Goal: Find contact information: Find contact information

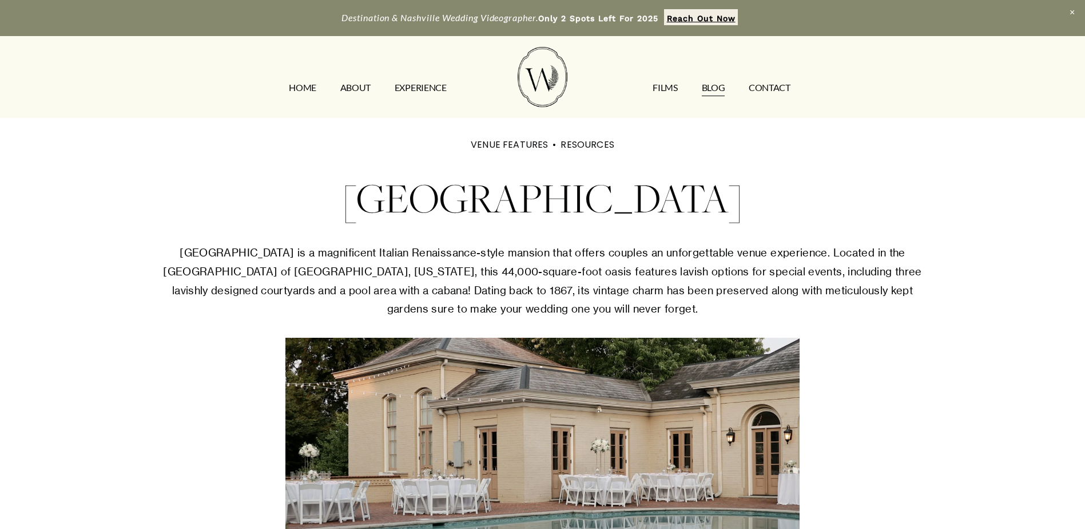
click at [671, 89] on link "FILMS" at bounding box center [665, 87] width 25 height 18
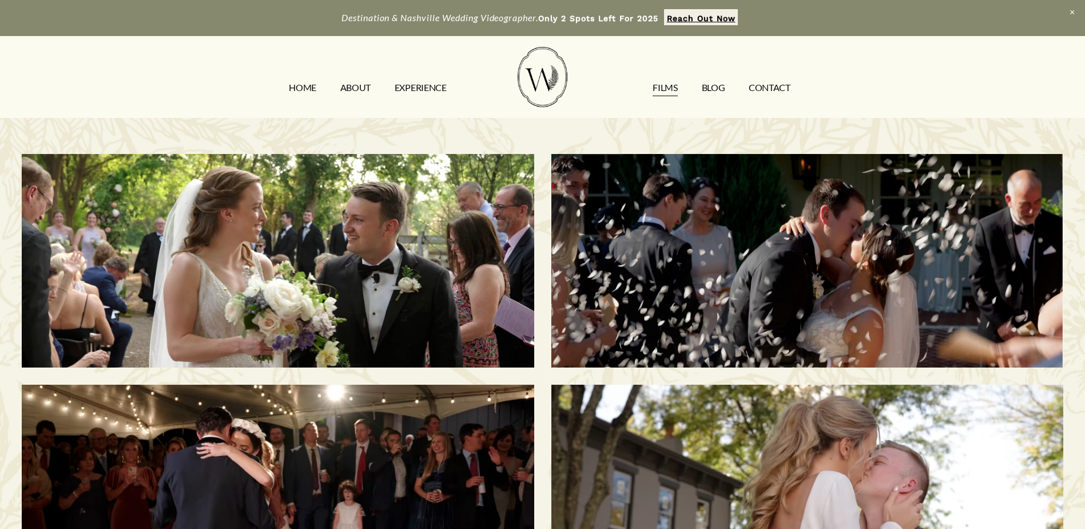
click at [424, 84] on link "EXPERIENCE" at bounding box center [421, 87] width 52 height 18
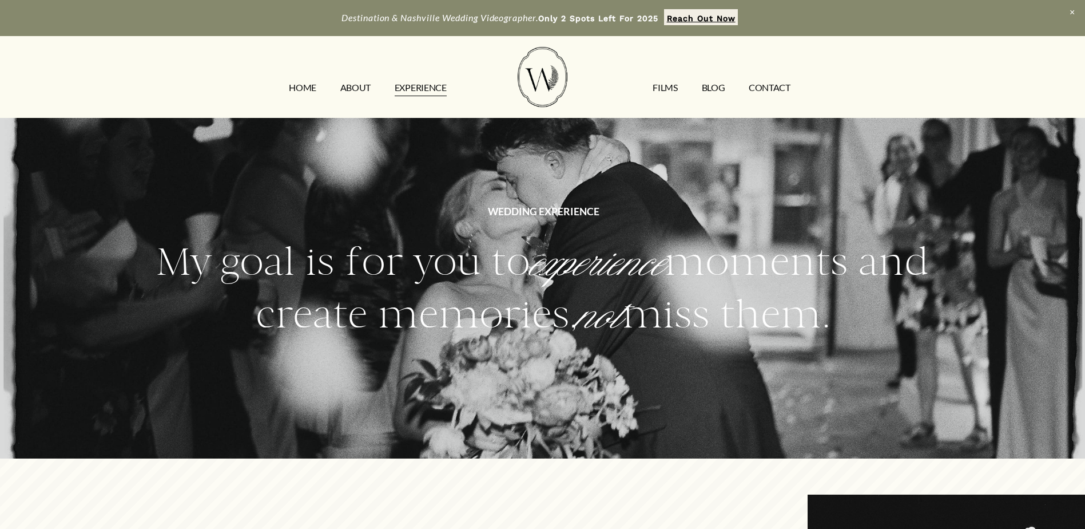
click at [348, 88] on link "ABOUT" at bounding box center [355, 87] width 30 height 18
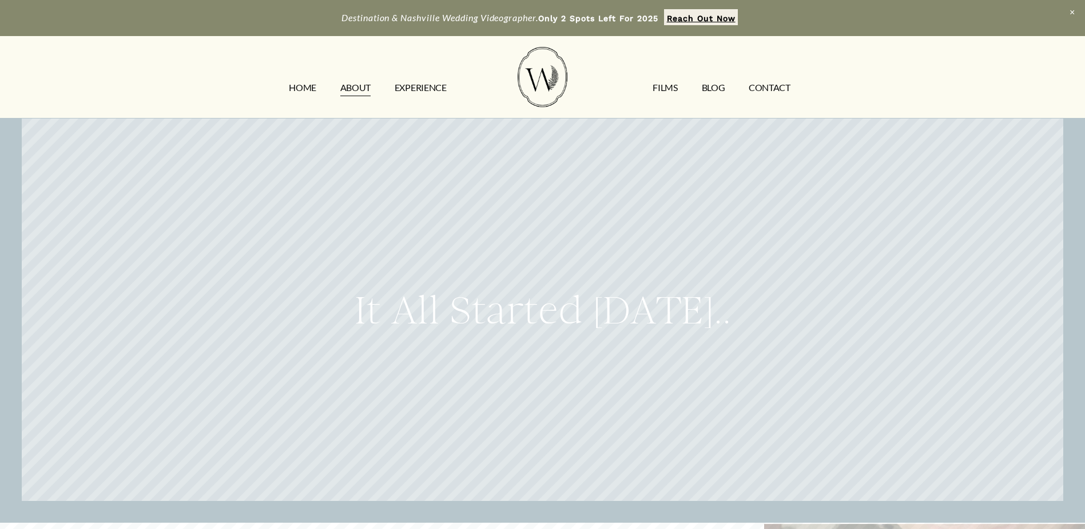
click at [692, 19] on strong "Reach Out Now" at bounding box center [701, 18] width 69 height 9
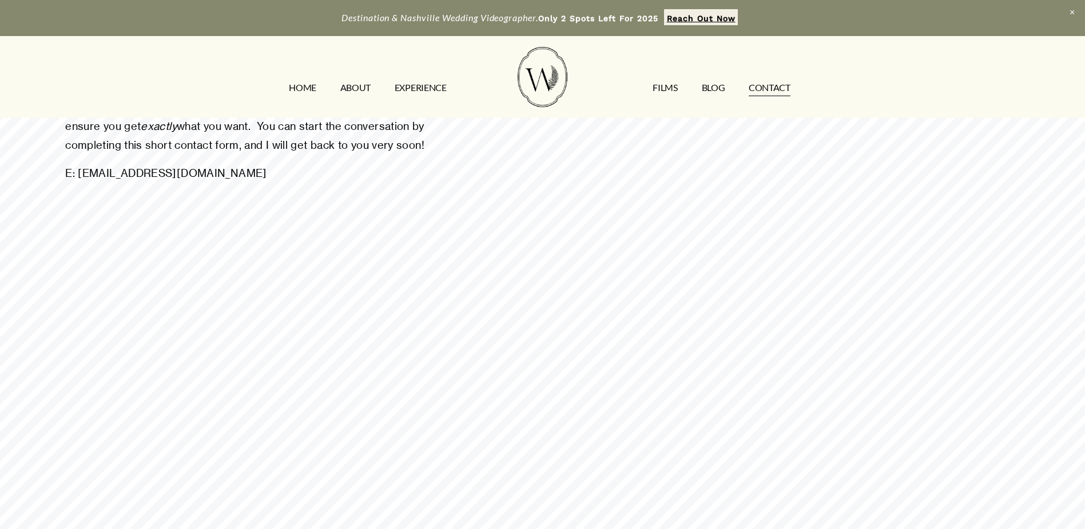
scroll to position [572, 0]
